Goal: Task Accomplishment & Management: Use online tool/utility

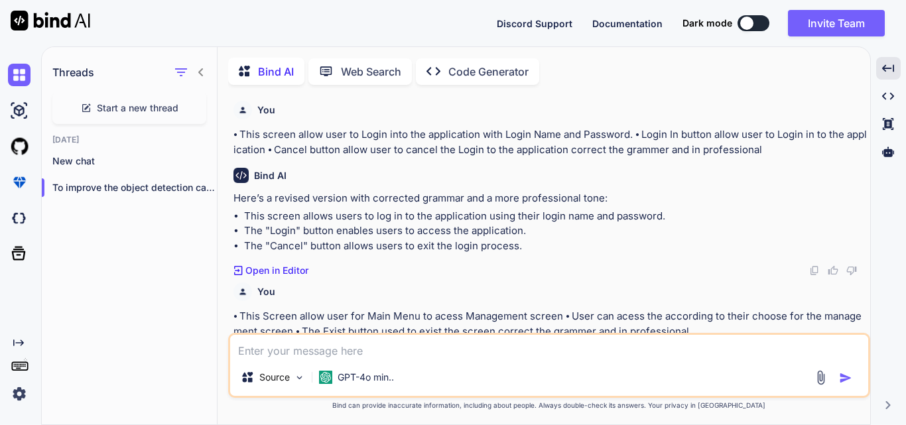
scroll to position [18433, 0]
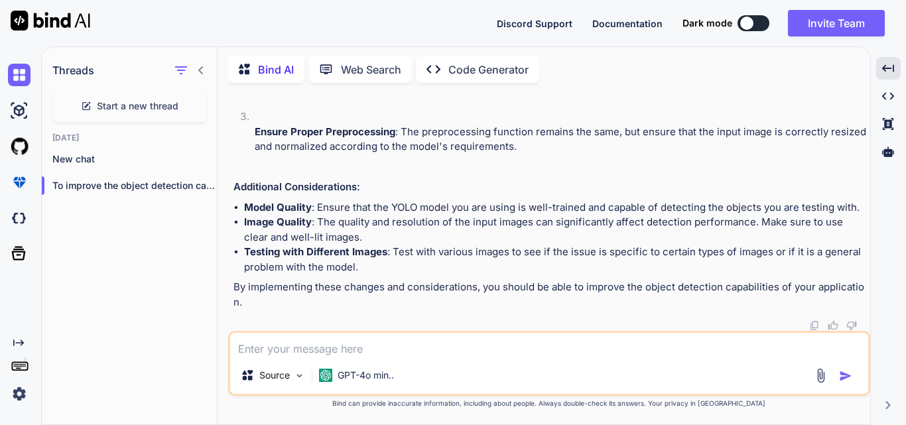
type textarea "W"
type textarea "x"
type textarea "Wr"
type textarea "x"
type textarea "Wri"
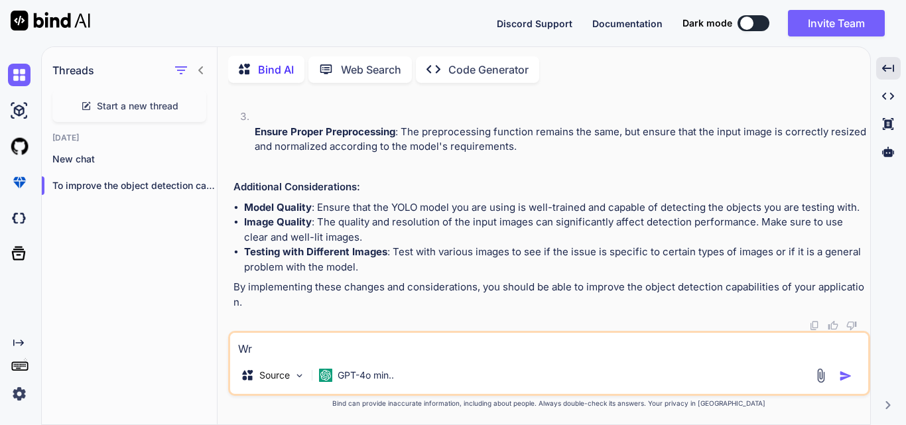
type textarea "x"
type textarea "Writ"
type textarea "x"
type textarea "Write"
type textarea "x"
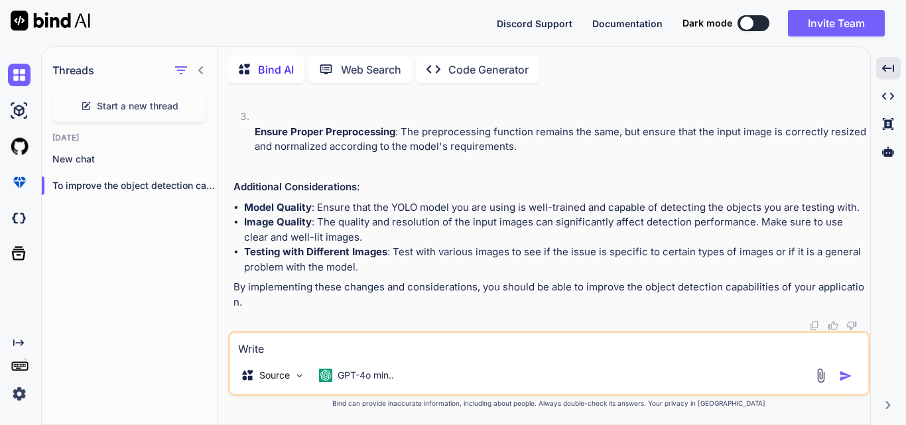
type textarea "Write"
type textarea "x"
type textarea "Write c"
type textarea "x"
type textarea "Write co"
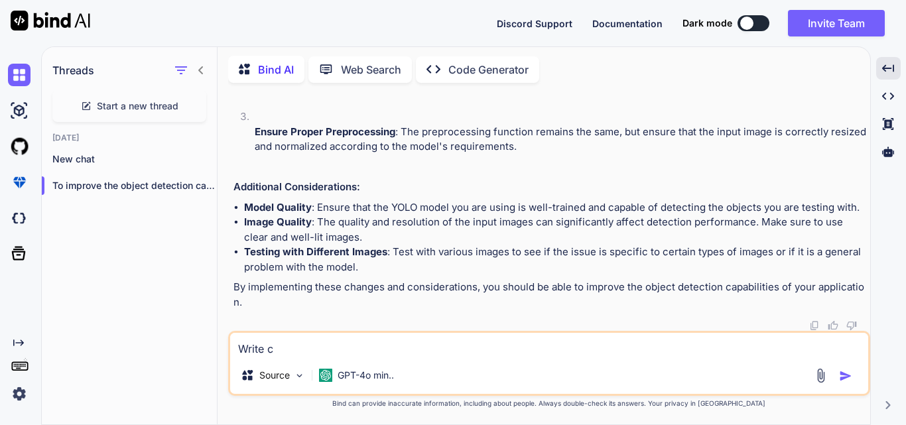
type textarea "x"
type textarea "Write cod"
type textarea "x"
type textarea "Write code"
type textarea "x"
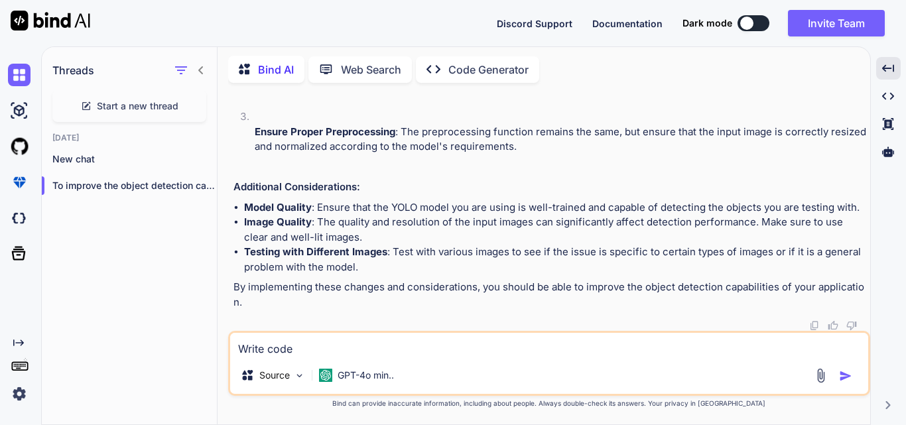
type textarea "Write code"
type textarea "x"
type textarea "Write code t"
type textarea "x"
type textarea "Write code to"
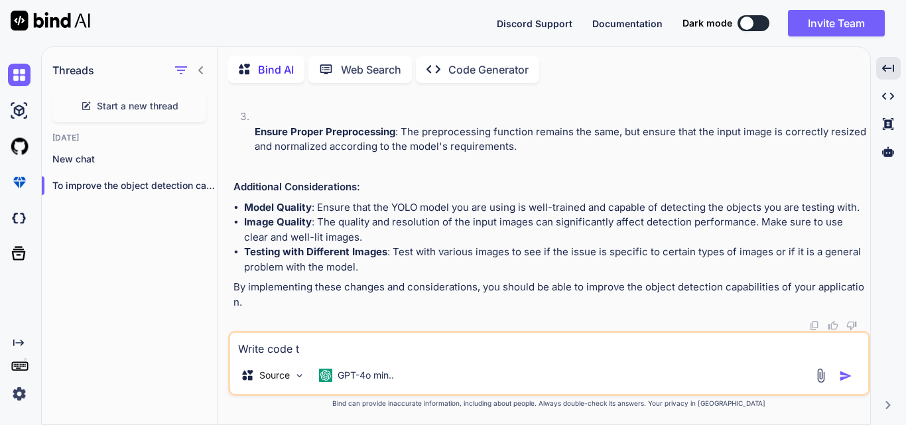
type textarea "x"
type textarea "Write code to"
type textarea "x"
type textarea "Write code to c"
type textarea "x"
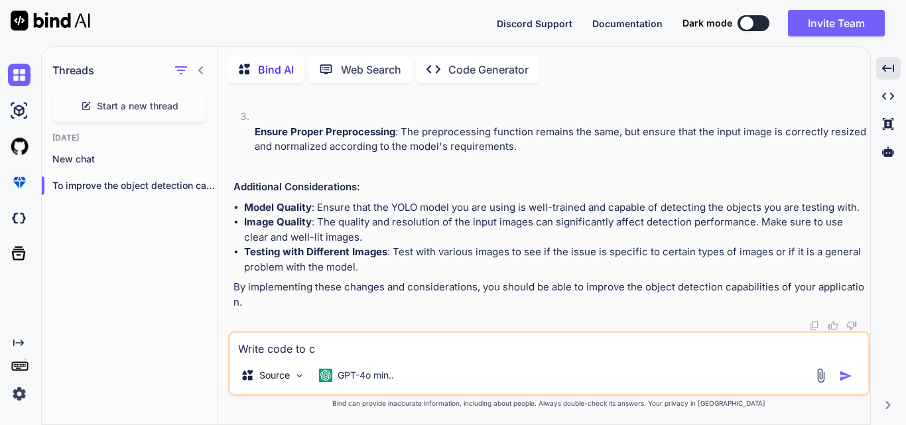
type textarea "Write code to cr"
type textarea "x"
type textarea "Write code to c"
type textarea "x"
type textarea "Write code to"
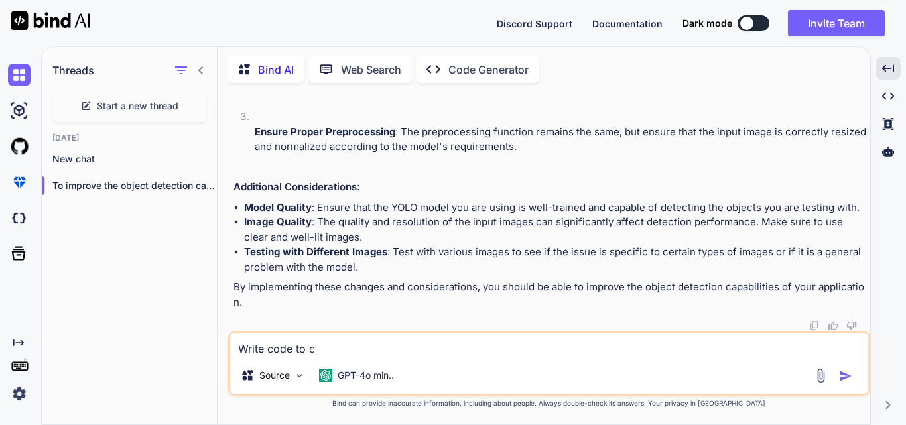
type textarea "x"
type textarea "Write code to g"
type textarea "x"
type textarea "Write code to gi"
type textarea "x"
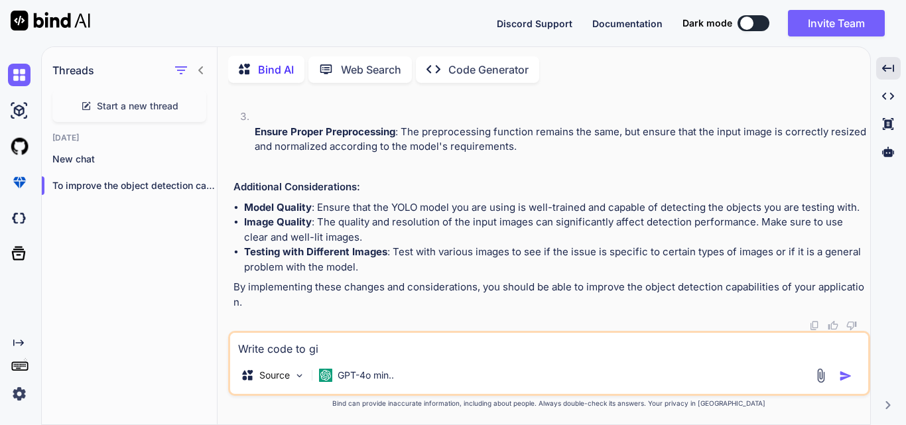
type textarea "Write code to giv"
type textarea "x"
type textarea "Write code to give"
type textarea "x"
type textarea "Write code to give"
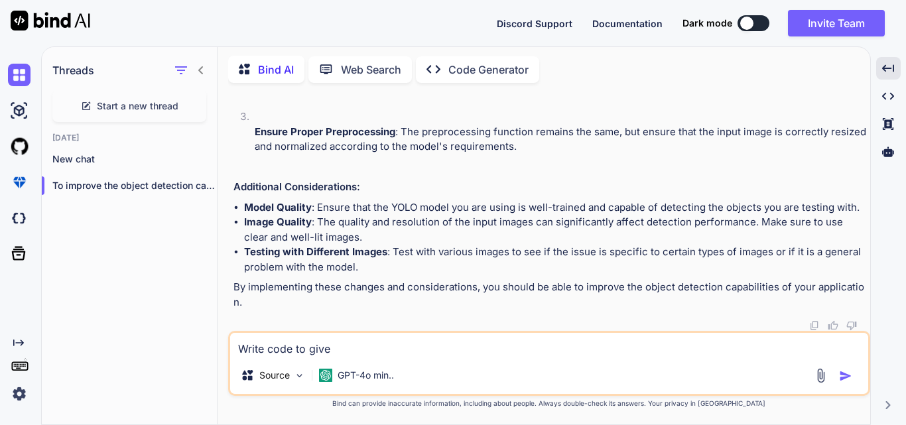
type textarea "x"
type textarea "Write code to give m"
type textarea "x"
type textarea "Write code to give mt"
type textarea "x"
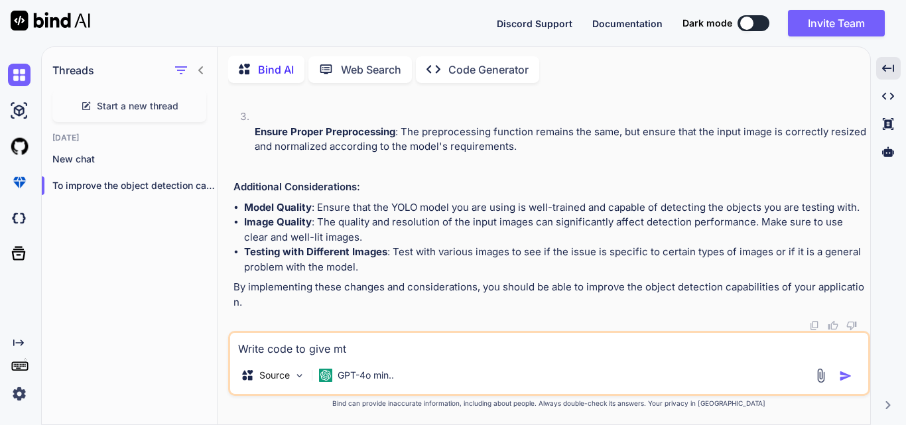
type textarea "Write code to give mt"
type textarea "x"
type textarea "Write code to give mt h"
type textarea "x"
type textarea "Write code to give mt"
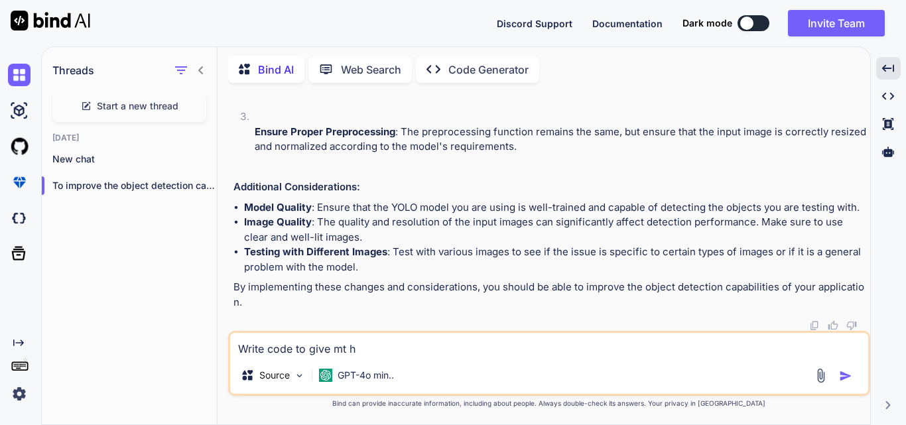
type textarea "x"
type textarea "Write code to give mt"
type textarea "x"
type textarea "Write code to give m"
type textarea "x"
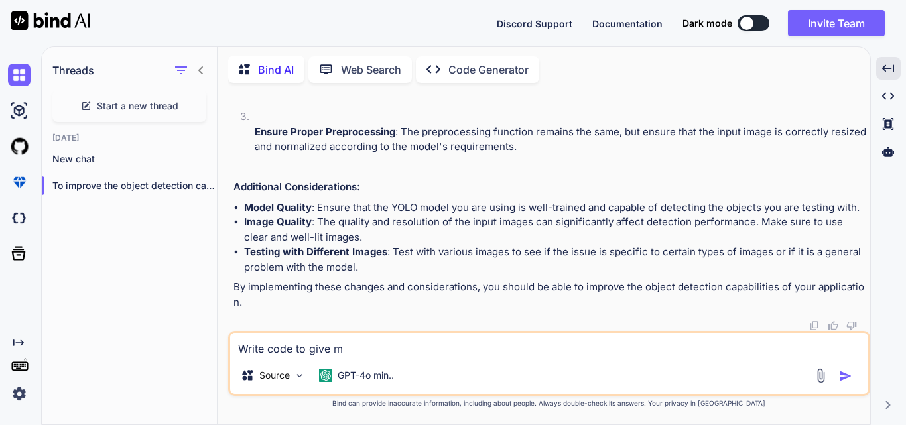
type textarea "Write code to give me"
type textarea "x"
type textarea "Write code to give me"
type textarea "x"
type textarea "Write code to give me t"
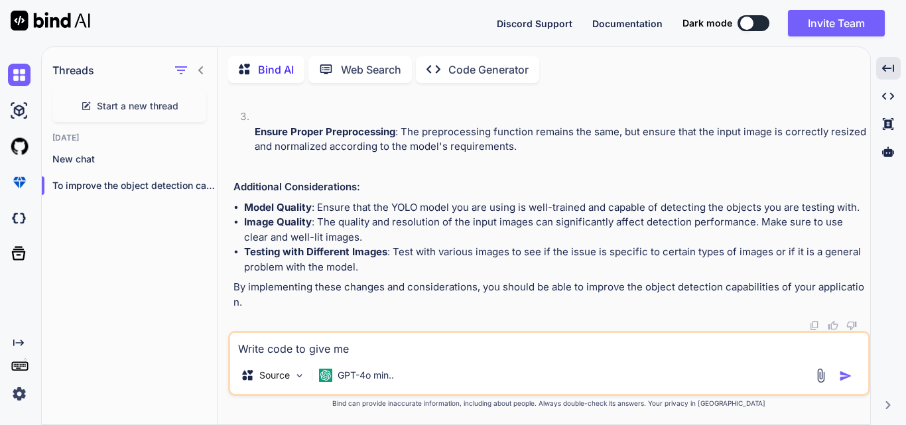
type textarea "x"
type textarea "Write code to give me th"
type textarea "x"
type textarea "Write code to give me the"
type textarea "x"
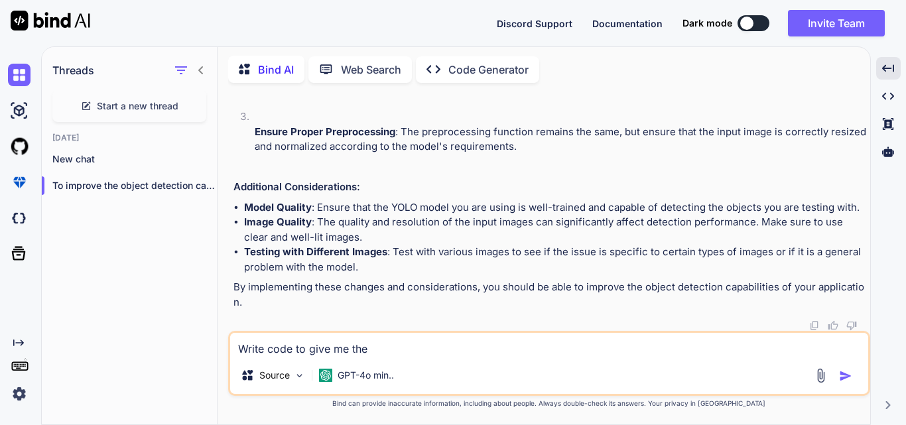
type textarea "Write code to give me the"
type textarea "x"
type textarea "Write code to give me the y"
type textarea "x"
type textarea "Write code to give me the yo"
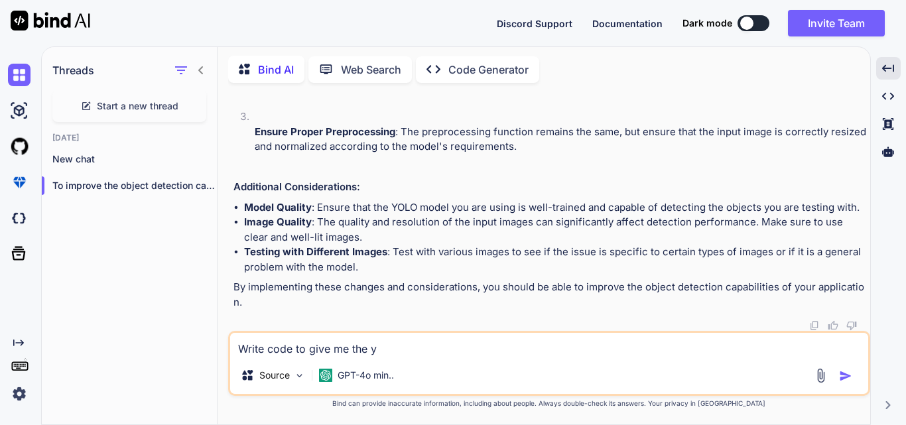
type textarea "x"
type textarea "Write code to give me the yol"
type textarea "x"
type textarea "Write code to give me the yolo"
type textarea "x"
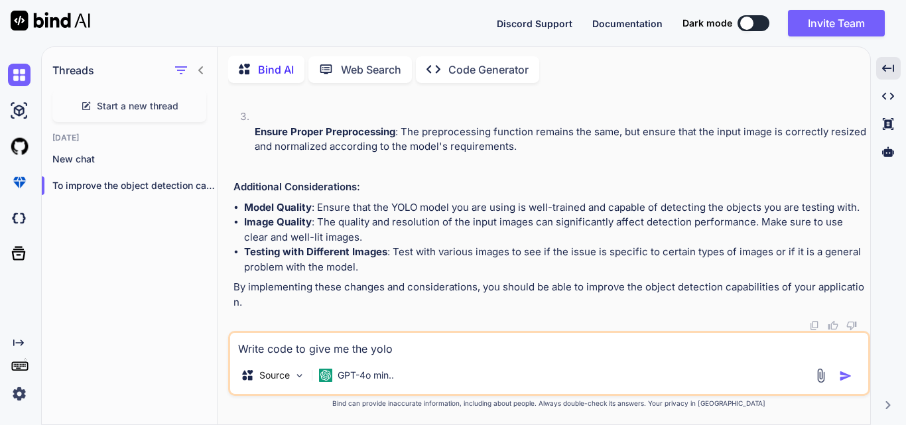
type textarea "Write code to give me the yolo"
type textarea "x"
type textarea "Write code to give me the yolo m"
type textarea "x"
type textarea "Write code to give me the yolo mo"
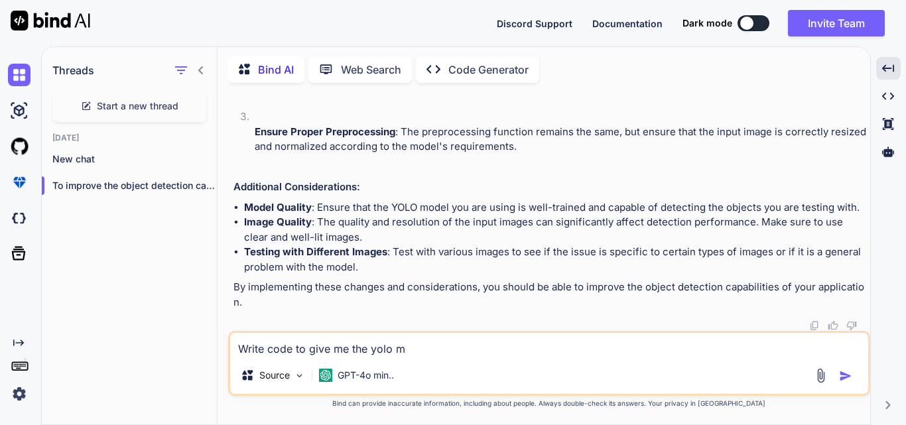
type textarea "x"
type textarea "Write code to give me the yolo mod"
type textarea "x"
type textarea "Write code to give me the yolo mode"
type textarea "x"
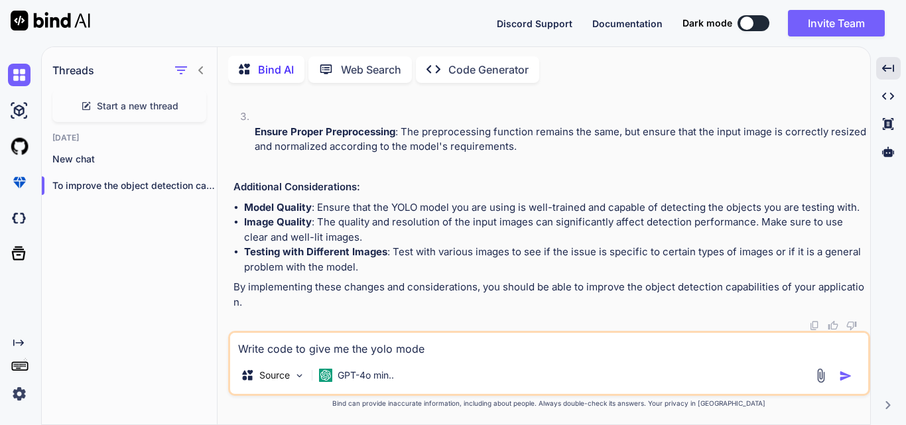
type textarea "Write code to give me the yolo model"
type textarea "x"
type textarea "Write code to give me the yolo model"
type textarea "x"
type textarea "Write code to give me the yolo model c"
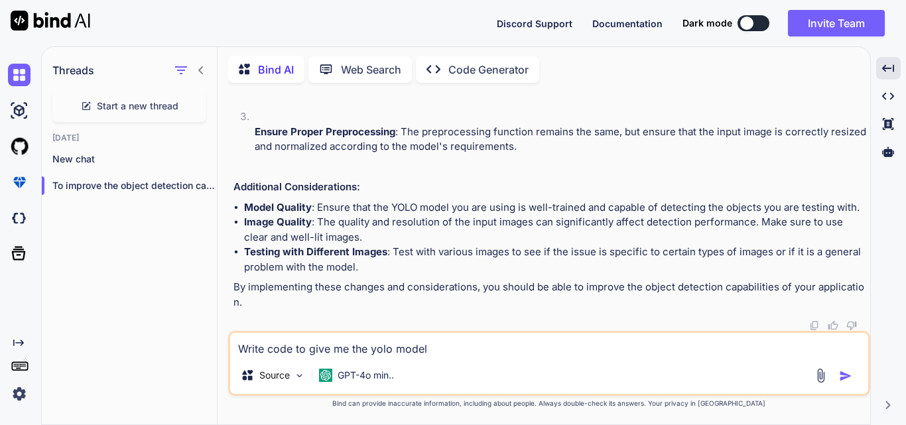
type textarea "x"
type textarea "Write code to give me the yolo model co"
type textarea "x"
type textarea "Write code to give me the yolo model cod"
type textarea "x"
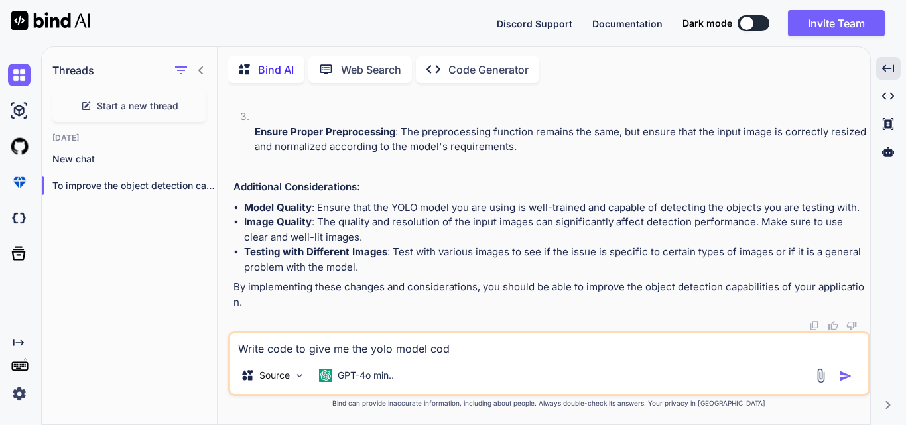
type textarea "Write code to give me the yolo model code"
type textarea "x"
type textarea "Write code to give me the yolo model code"
type textarea "x"
type textarea "Write code to give me the yolo model code t"
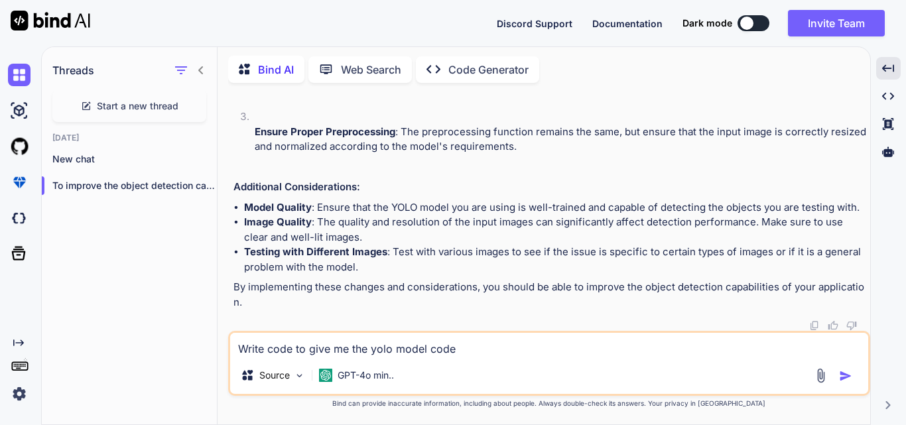
type textarea "x"
type textarea "Write code to give me the yolo model code to"
type textarea "x"
type textarea "Write code to give me the yolo model code to"
type textarea "x"
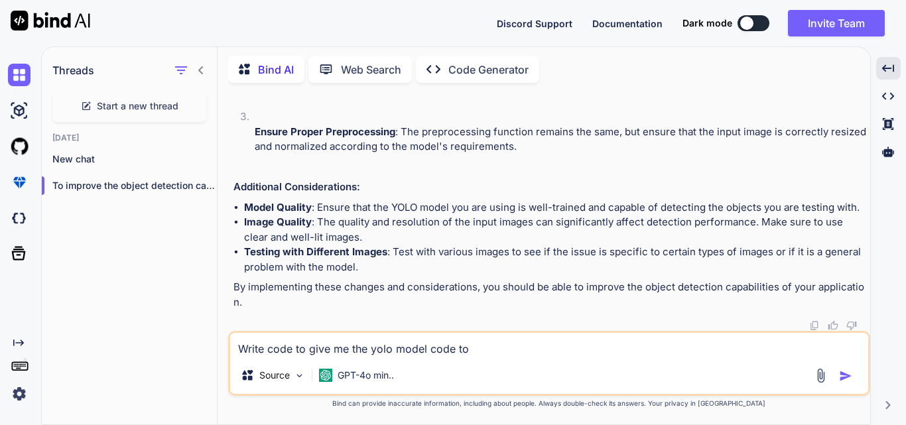
type textarea "Write code to give me the yolo model code to d"
type textarea "x"
type textarea "Write code to give me the yolo model code to de"
type textarea "x"
type textarea "Write code to give me the yolo model code to dee"
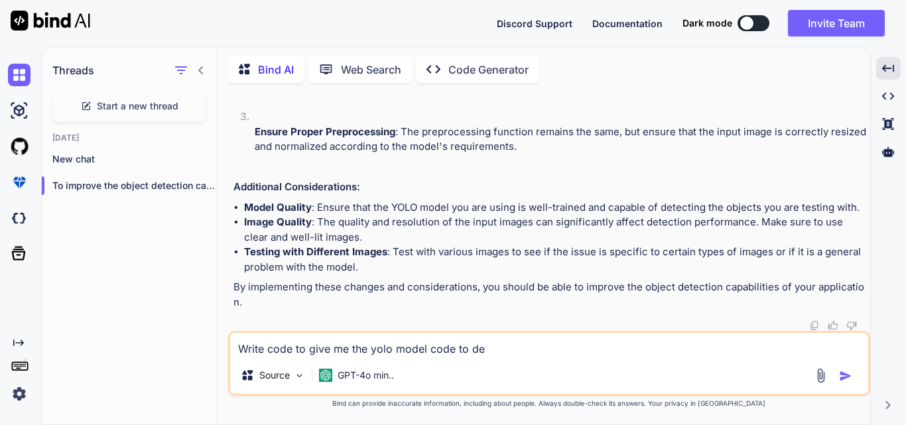
type textarea "x"
type textarea "Write code to give me the yolo model code to deer"
type textarea "x"
type textarea "Write code to give me the yolo model code to dee"
type textarea "x"
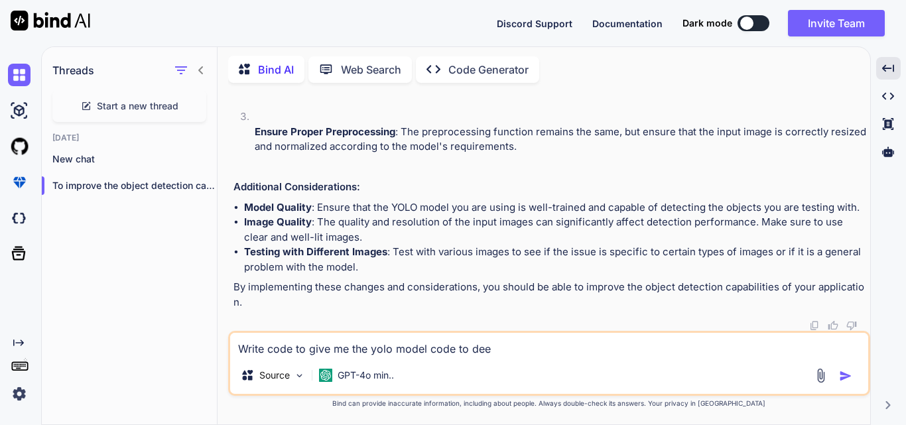
type textarea "Write code to give me the yolo model code to de"
type textarea "x"
type textarea "Write code to give me the yolo model code to d"
type textarea "x"
type textarea "Write code to give me the yolo model code to de"
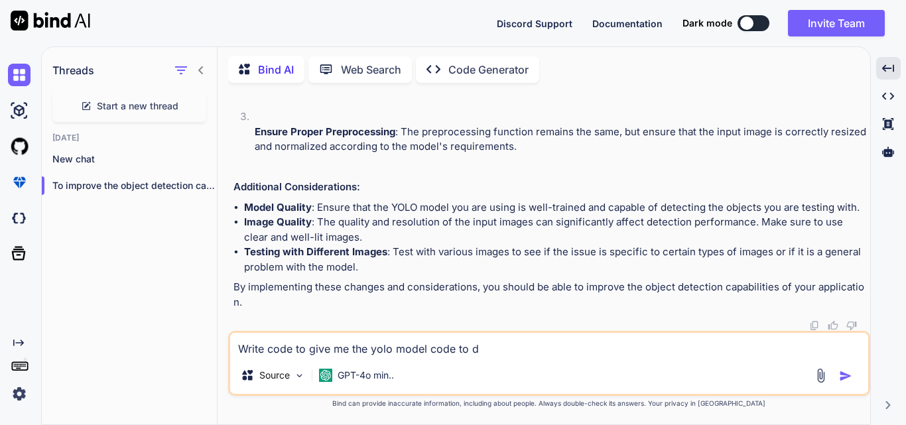
type textarea "x"
type textarea "Write code to give me the yolo model code to det"
type textarea "x"
type textarea "Write code to give me the yolo model code to dete"
type textarea "x"
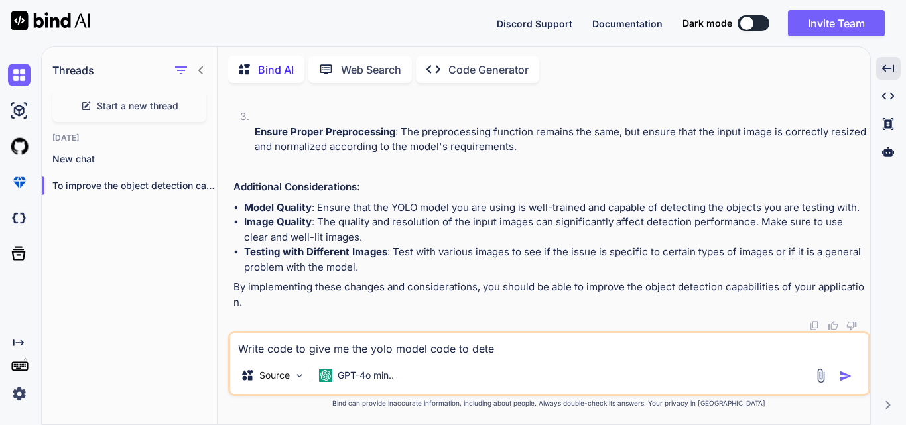
type textarea "Write code to give me the yolo model code to detec"
type textarea "x"
type textarea "Write code to give me the yolo model code to detect"
type textarea "x"
type textarea "Write code to give me the yolo model code to detect"
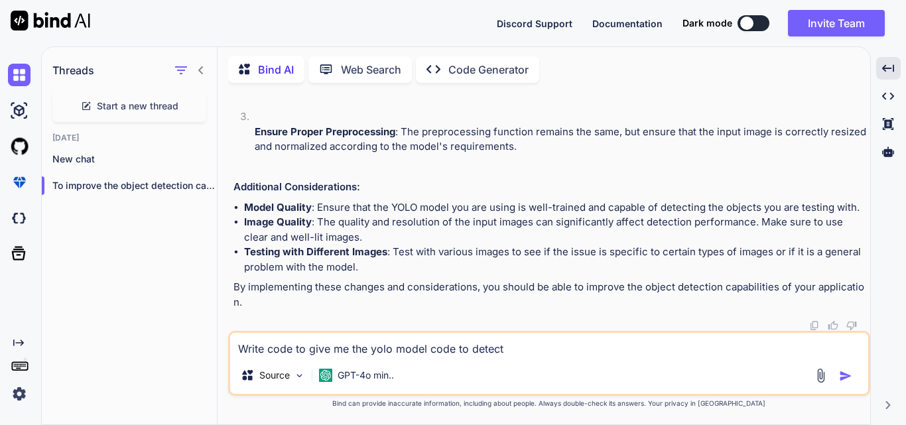
type textarea "x"
type textarea "Write code to give me the yolo model code to detect t"
type textarea "x"
type textarea "Write code to give me the yolo model code to detect th"
type textarea "x"
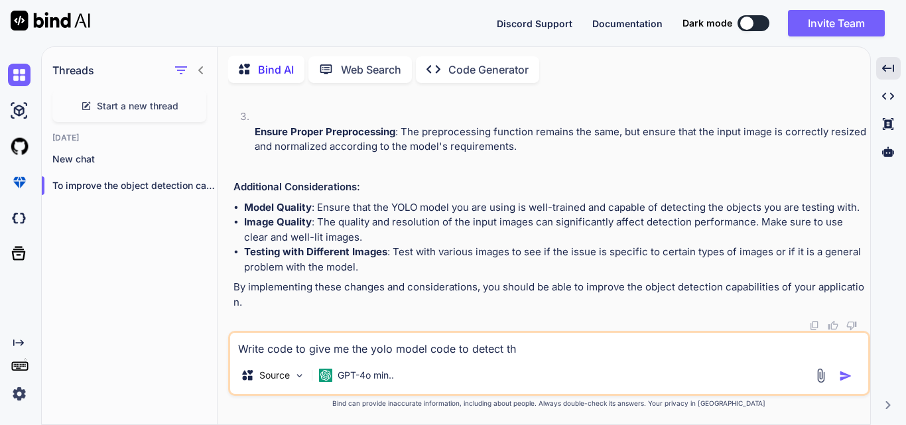
type textarea "Write code to give me the yolo model code to detect the"
type textarea "x"
type textarea "Write code to give me the yolo model code to detect the"
type textarea "x"
type textarea "Write code to give me the yolo model code to detect the i"
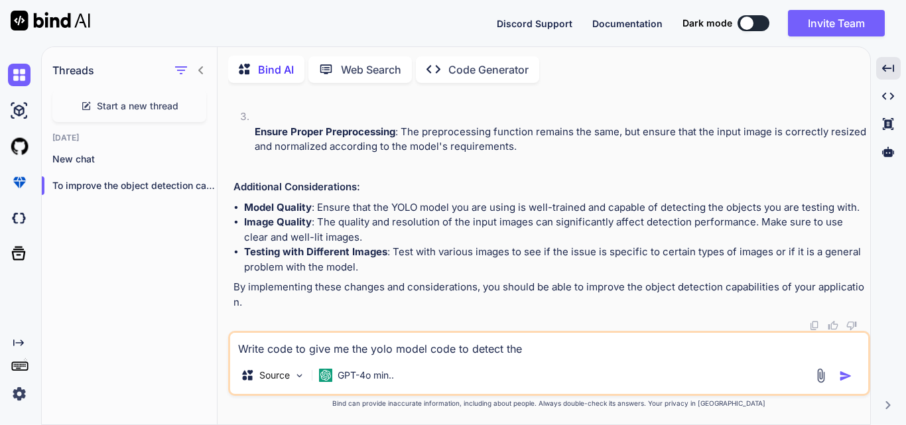
type textarea "x"
type textarea "Write code to give me the yolo model code to detect the im"
type textarea "x"
type textarea "Write code to give me the yolo model code to detect the ima"
type textarea "x"
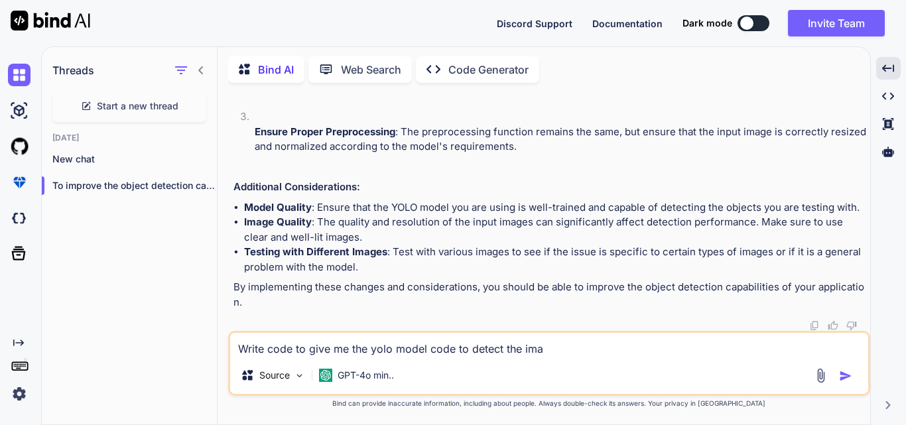
type textarea "Write code to give me the yolo model code to detect the imag"
type textarea "x"
type textarea "Write code to give me the yolo model code to detect the image"
type textarea "x"
type textarea "Write code to give me the yolo model code to detect the image"
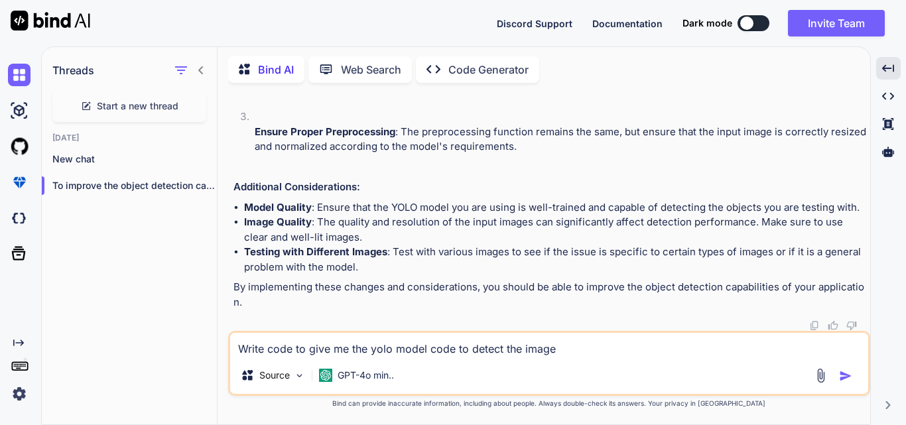
type textarea "x"
type textarea "Write code to give me the yolo model code to detect the image l"
type textarea "x"
type textarea "Write code to give me the yolo model code to detect the image li"
type textarea "x"
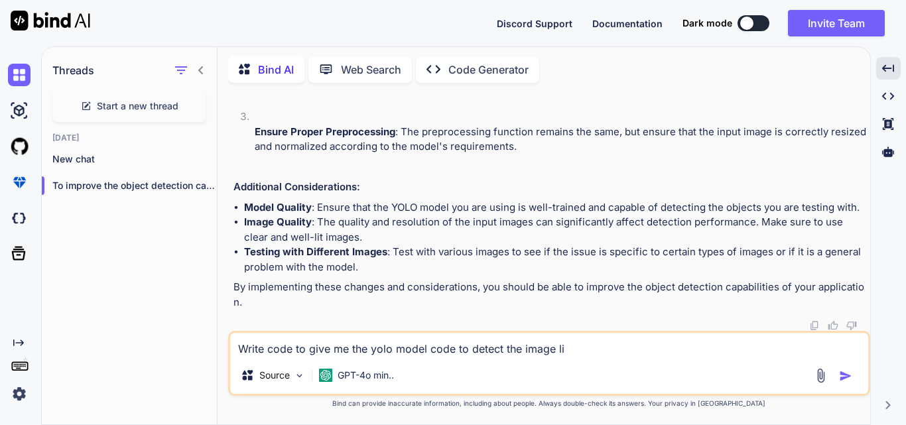
type textarea "Write code to give me the yolo model code to detect the image lik"
type textarea "x"
type textarea "Write code to give me the yolo model code to detect the image like"
type textarea "x"
type textarea "Write code to give me the yolo model code to detect the image like"
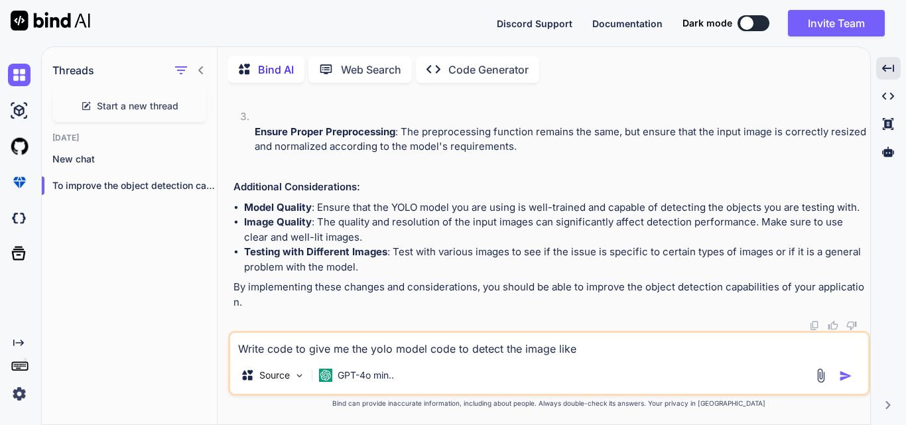
type textarea "x"
type textarea "Write code to give me the yolo model code to detect the image like p"
type textarea "x"
type textarea "Write code to give me the yolo model code to detect the image like pi"
type textarea "x"
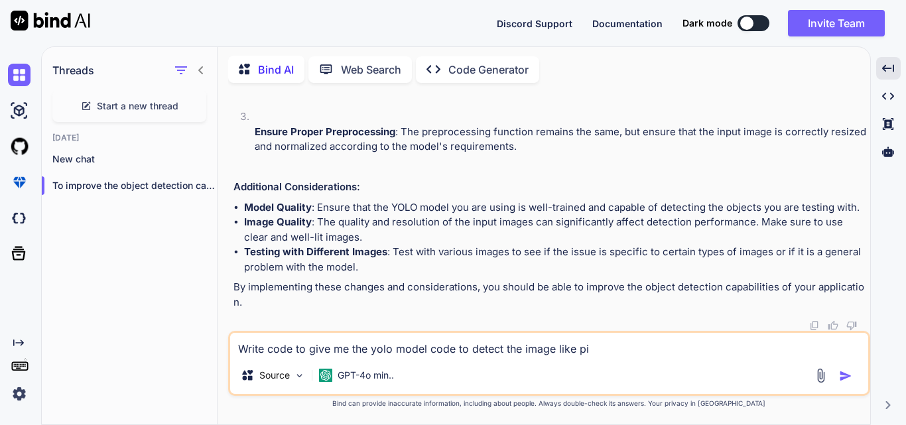
type textarea "Write code to give me the yolo model code to detect the image like pic"
type textarea "x"
type textarea "Write code to give me the yolo model code to detect the image like pict"
type textarea "x"
type textarea "Write code to give me the yolo model code to detect the image like pictu"
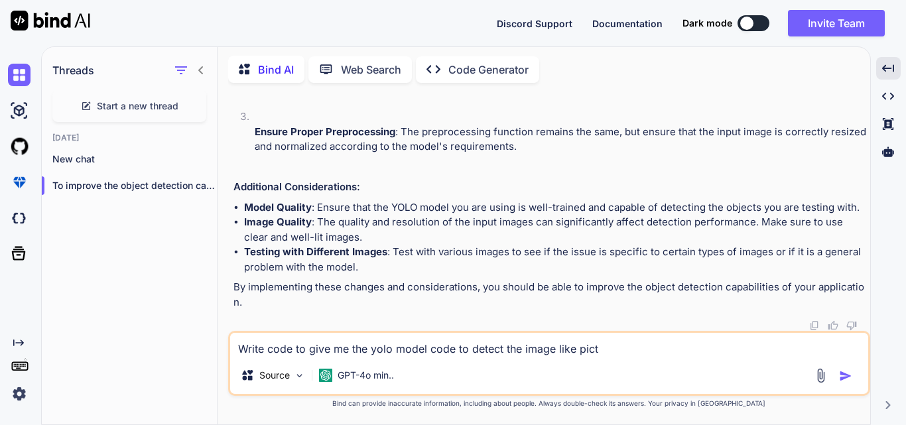
type textarea "x"
type textarea "Write code to give me the yolo model code to detect the image like pictur"
type textarea "x"
type textarea "Write code to give me the yolo model code to detect the image like picture"
type textarea "x"
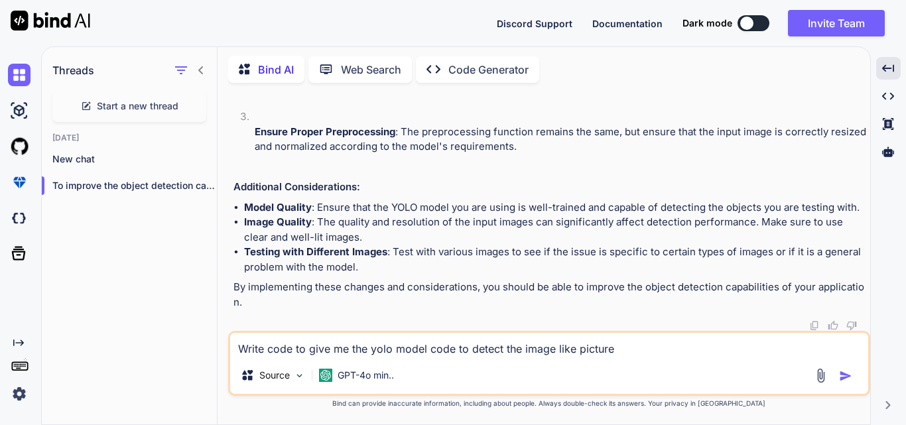
type textarea "Write code to give me the yolo model code to detect the image like picture"
type textarea "x"
type textarea "Write code to give me the yolo model code to detect the image like picture c"
type textarea "x"
type textarea "Write code to give me the yolo model code to detect the image like picture co"
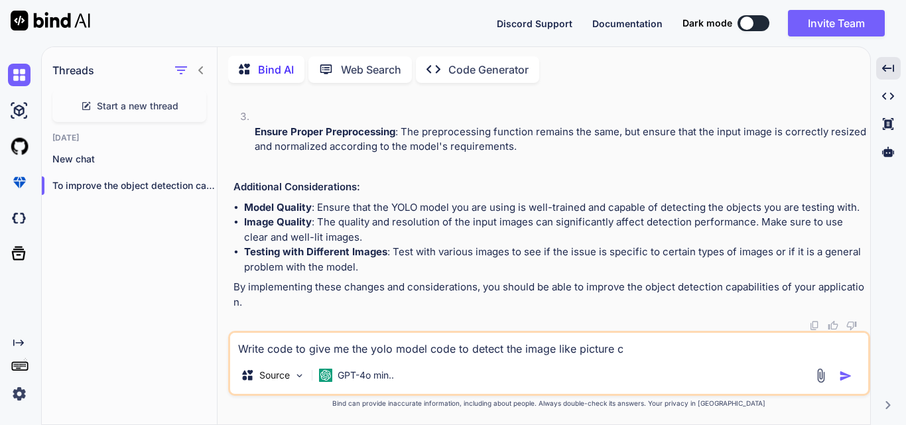
type textarea "x"
type textarea "Write code to give me the yolo model code to detect the image like picture con"
type textarea "x"
type textarea "Write code to give me the yolo model code to detect the image like picture cona"
type textarea "x"
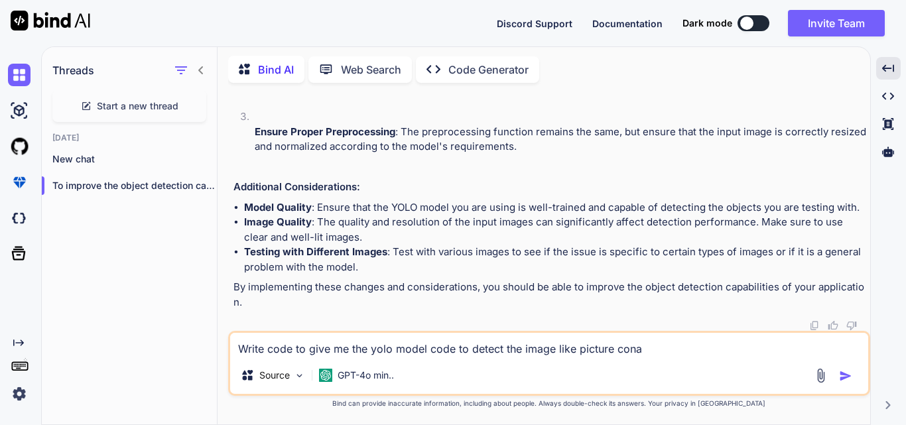
type textarea "Write code to give me the yolo model code to detect the image like picture [PER…"
type textarea "x"
type textarea "Write code to give me the yolo model code to detect the image like picture cona…"
type textarea "x"
type textarea "Write code to give me the yolo model code to detect the image like picture cona…"
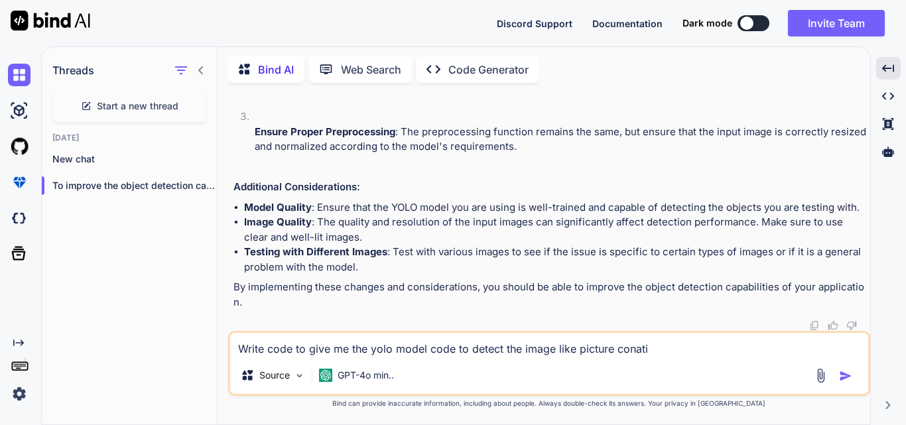
type textarea "x"
type textarea "Write code to give me the yolo model code to detect the image like picture cona…"
type textarea "x"
type textarea "Write code to give me the yolo model code to detect the image like picture cona…"
type textarea "x"
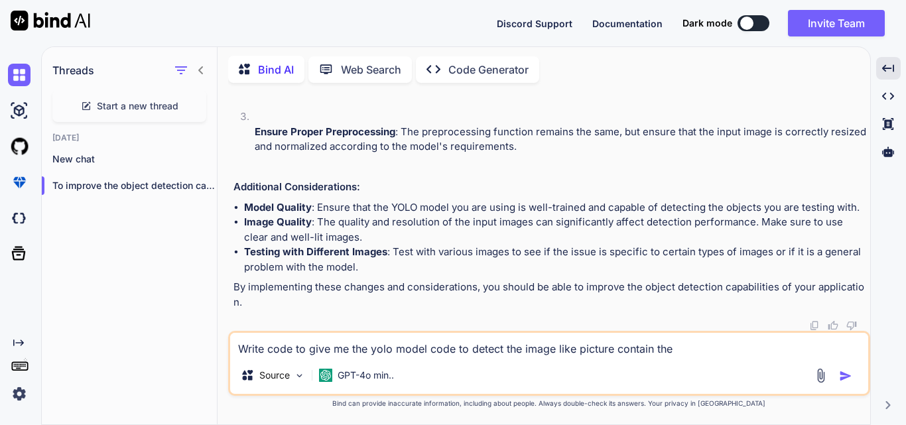
scroll to position [21307, 0]
drag, startPoint x: 313, startPoint y: 140, endPoint x: 379, endPoint y: 257, distance: 133.9
copy code "person" , "bicycle" , "car" , "motorcycle" , "airplane" , "bus" , "train" , "tr…"
click at [687, 351] on textarea "Write code to give me the yolo model code to detect the image like picture cont…" at bounding box center [549, 345] width 638 height 24
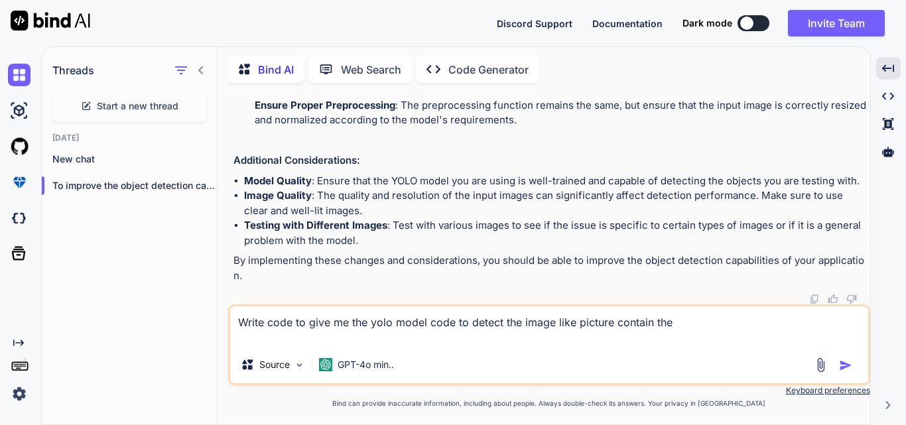
paste textarea "person","bicycle","car","motorcycle","airplane","bus","train","truck","boat","t…"
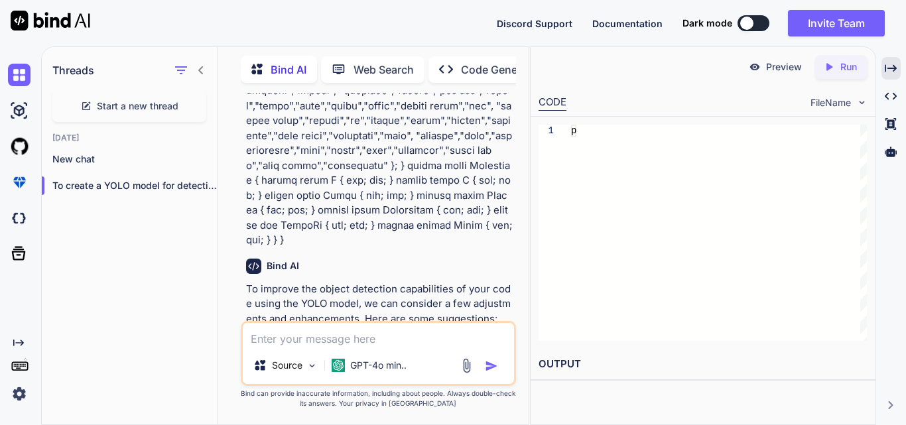
scroll to position [36977, 0]
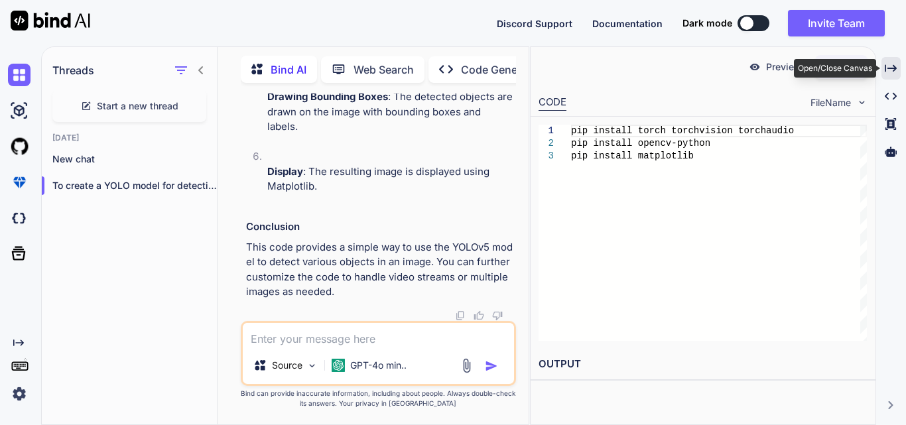
click at [893, 67] on icon "Created with Pixso." at bounding box center [891, 68] width 12 height 12
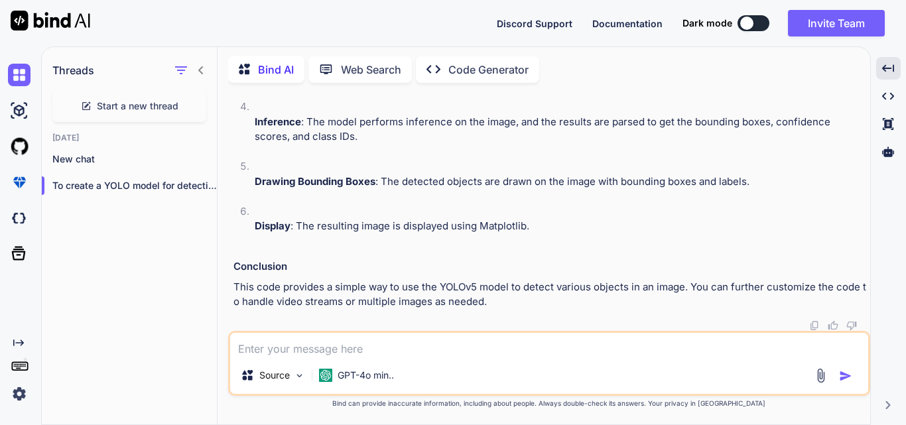
scroll to position [23459, 0]
